Goal: Entertainment & Leisure: Consume media (video, audio)

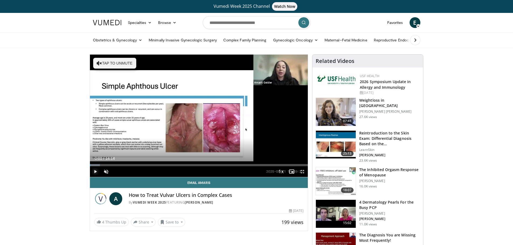
click at [95, 172] on span "Video Player" at bounding box center [95, 172] width 11 height 11
click at [104, 172] on span "Video Player" at bounding box center [106, 172] width 11 height 11
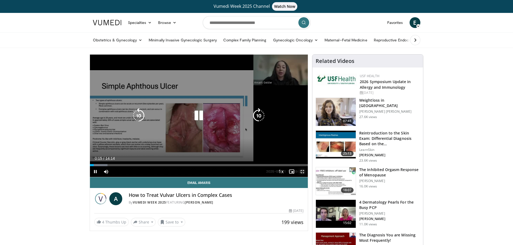
drag, startPoint x: 301, startPoint y: 171, endPoint x: 301, endPoint y: 203, distance: 32.9
click at [301, 171] on span "Video Player" at bounding box center [302, 172] width 11 height 11
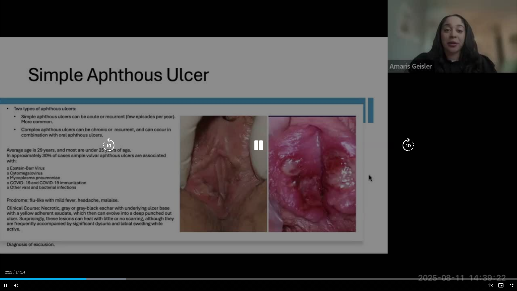
click at [100, 55] on div "10 seconds Tap to unmute" at bounding box center [258, 145] width 517 height 291
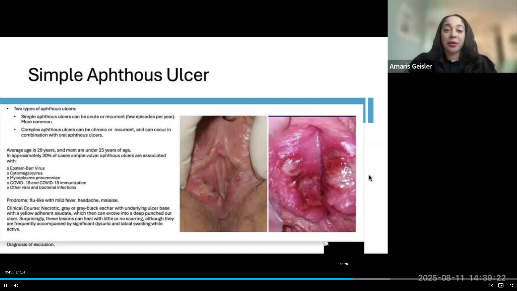
click at [344, 245] on div "Loaded : 75.41% 09:43 09:28" at bounding box center [258, 279] width 517 height 2
click at [334, 245] on div "Progress Bar" at bounding box center [334, 279] width 1 height 2
